Goal: Answer question/provide support

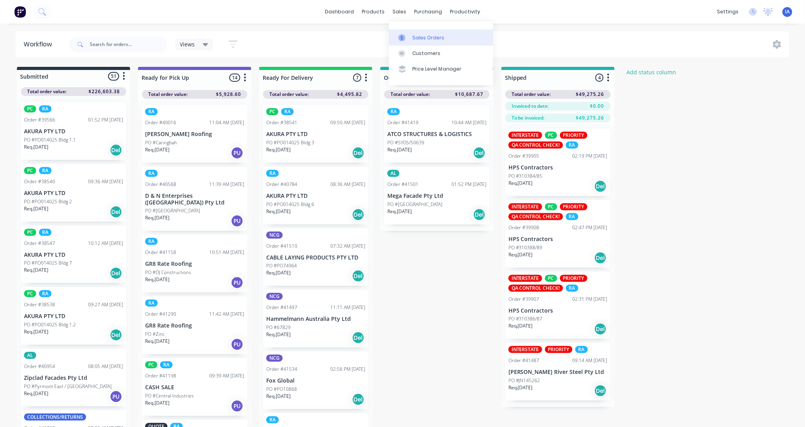
click at [434, 36] on div "Sales Orders" at bounding box center [428, 37] width 32 height 7
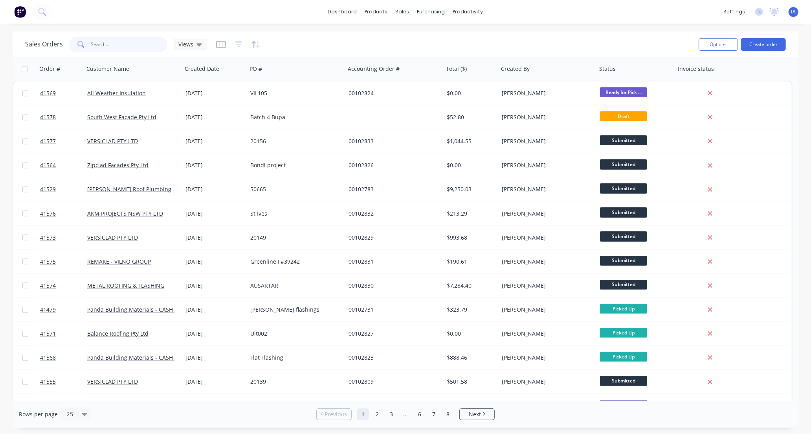
click at [107, 45] on input "text" at bounding box center [129, 45] width 77 height 16
click at [493, 38] on link "Workflow" at bounding box center [499, 37] width 104 height 16
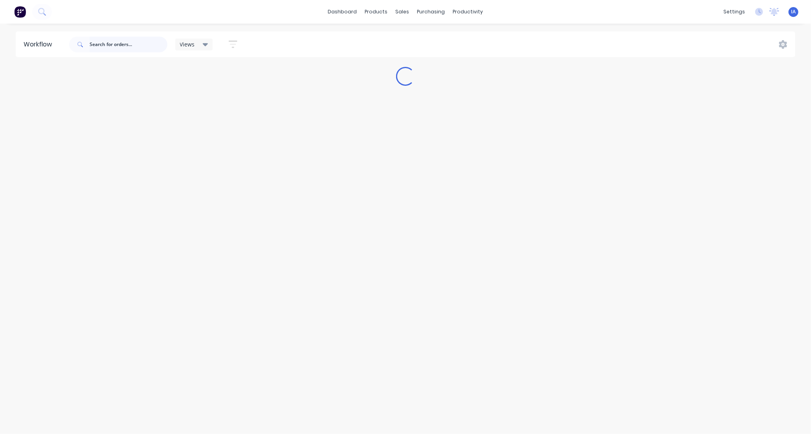
click at [112, 44] on input "text" at bounding box center [129, 45] width 78 height 16
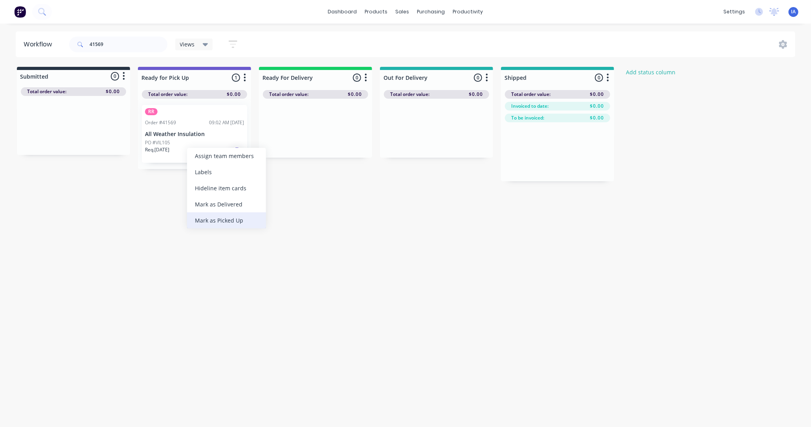
click at [219, 219] on div "Mark as Picked Up" at bounding box center [226, 220] width 79 height 16
click at [122, 42] on input "41569" at bounding box center [129, 45] width 78 height 16
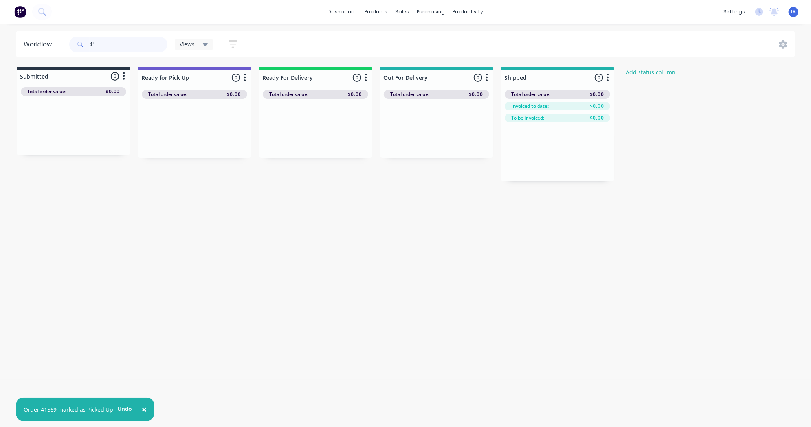
type input "4"
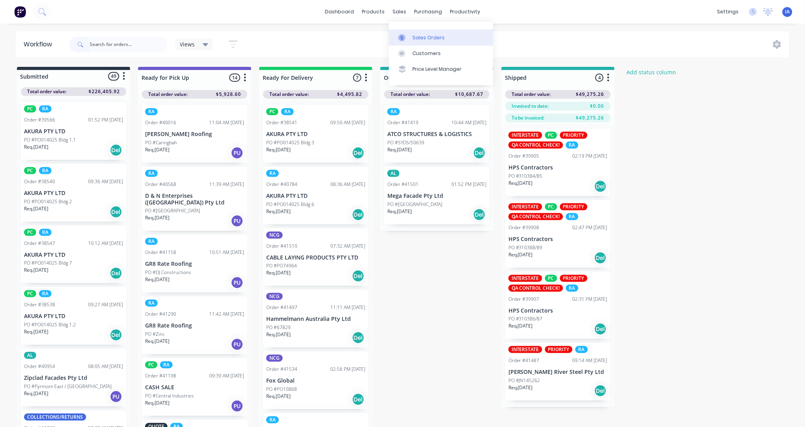
click at [422, 37] on div "Sales Orders" at bounding box center [428, 37] width 32 height 7
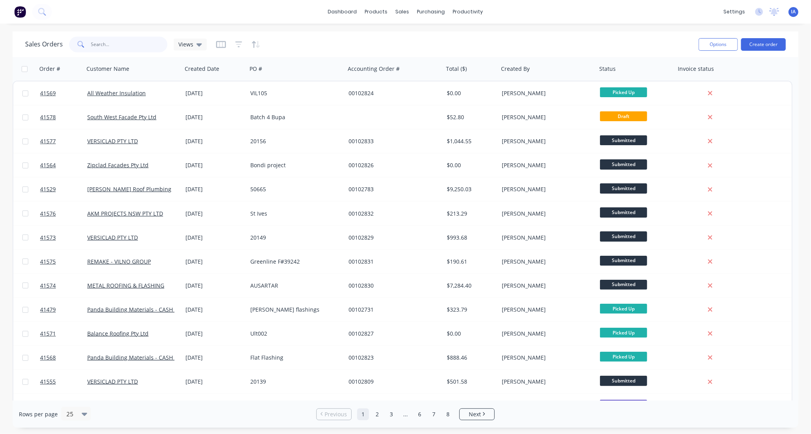
click at [103, 42] on input "text" at bounding box center [129, 45] width 77 height 16
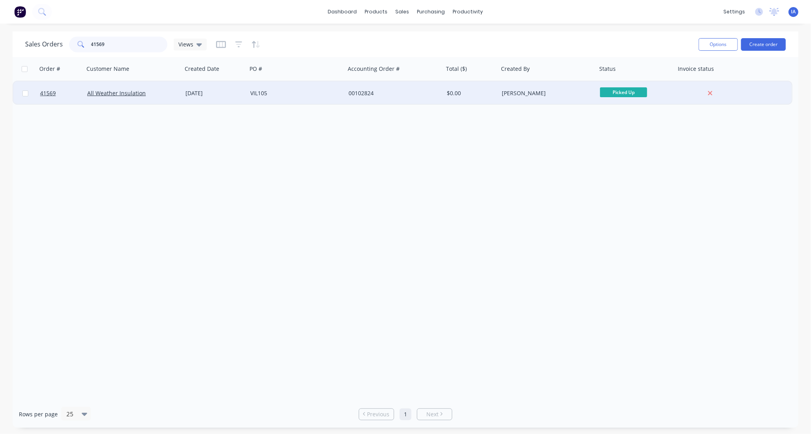
type input "41569"
click at [160, 96] on div "All Weather Insulation" at bounding box center [130, 93] width 87 height 8
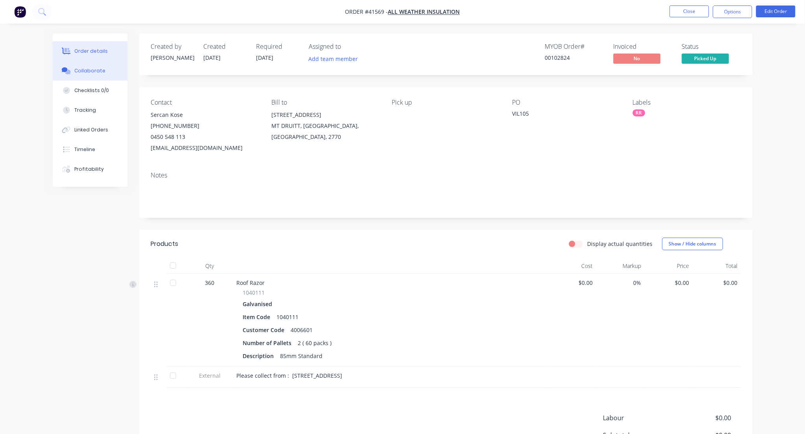
click at [90, 72] on div "Collaborate" at bounding box center [89, 70] width 31 height 7
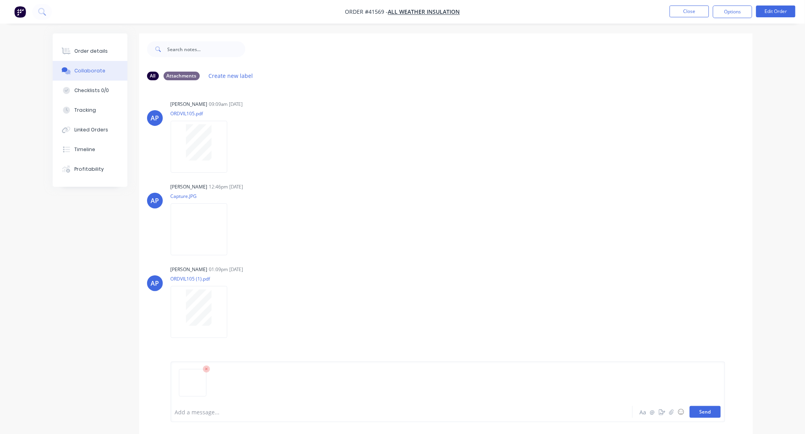
click at [700, 412] on button "Send" at bounding box center [705, 412] width 31 height 12
click at [696, 13] on button "Close" at bounding box center [688, 12] width 39 height 12
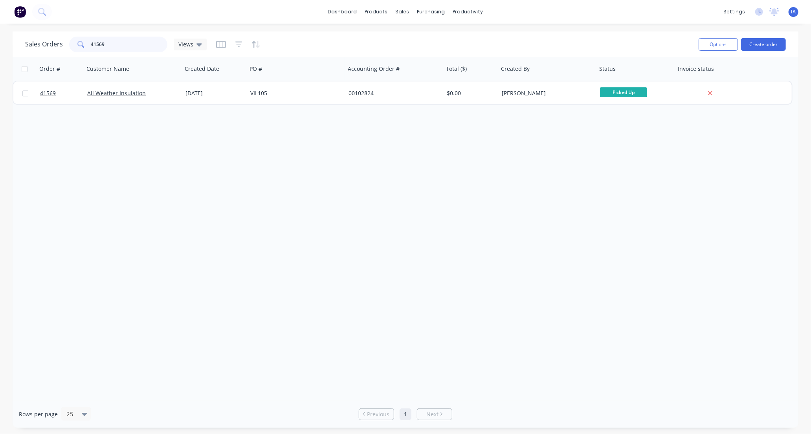
click at [132, 45] on input "41569" at bounding box center [129, 45] width 77 height 16
type input "4"
